Goal: Navigation & Orientation: Find specific page/section

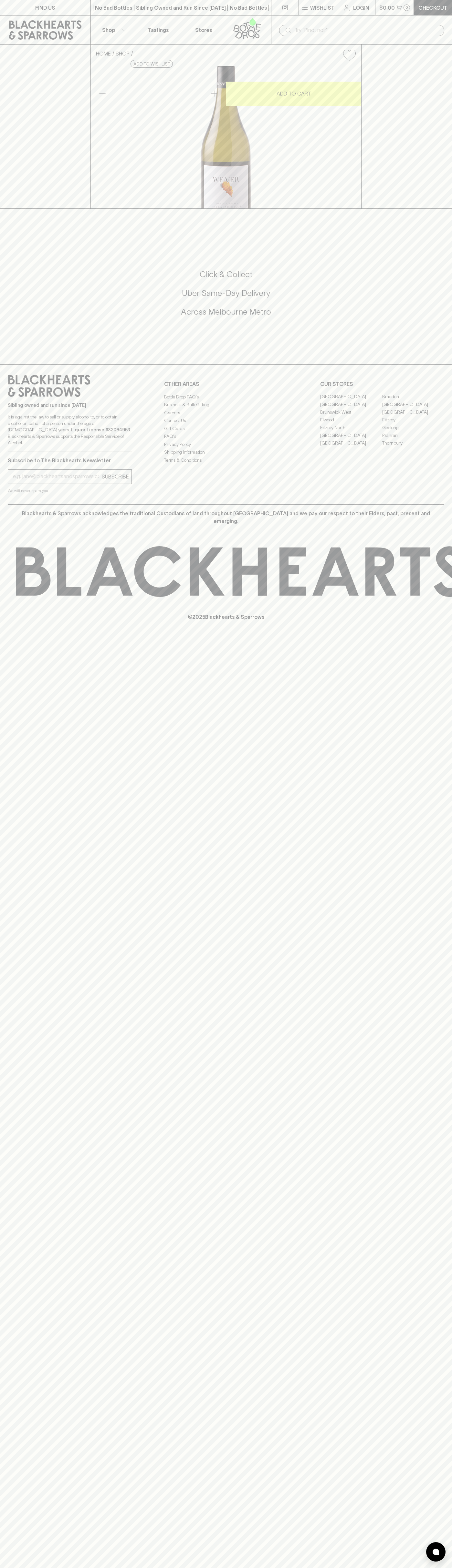
click at [178, 25] on link "Tastings" at bounding box center [158, 29] width 45 height 29
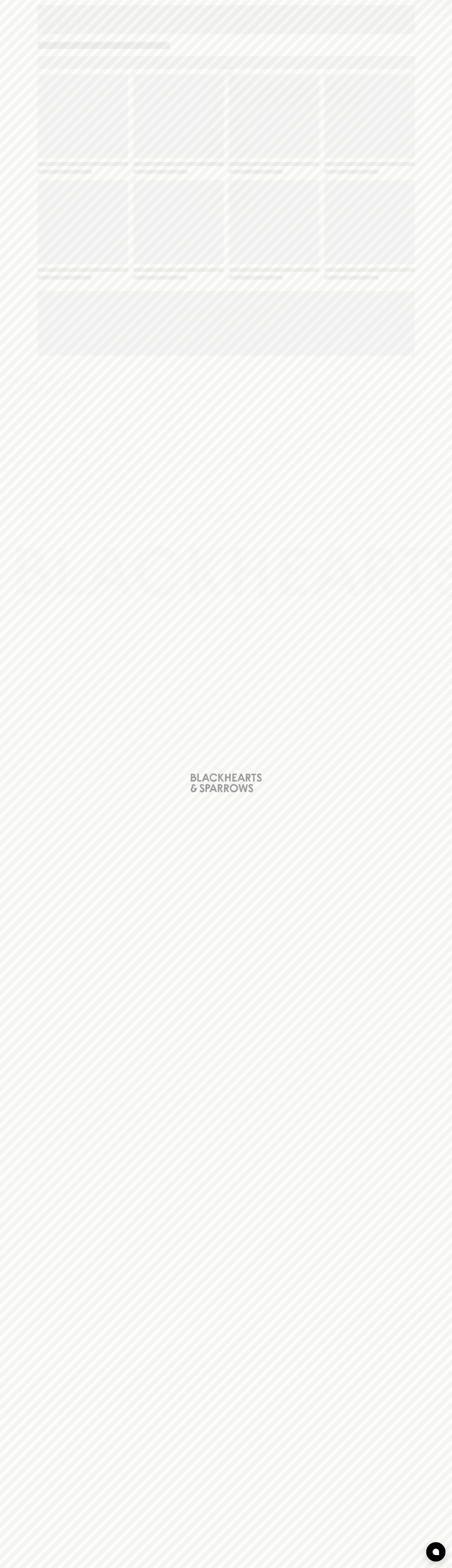
click at [442, 1096] on div "Loading" at bounding box center [226, 784] width 452 height 1568
click at [1, 1567] on html "FIND US | No Bad Bottles | Sibling Owned and Run Since 2006 | No Bad Bottles | …" at bounding box center [226, 784] width 452 height 1568
click at [29, 1114] on div "Loading" at bounding box center [226, 784] width 452 height 1568
